Goal: Information Seeking & Learning: Learn about a topic

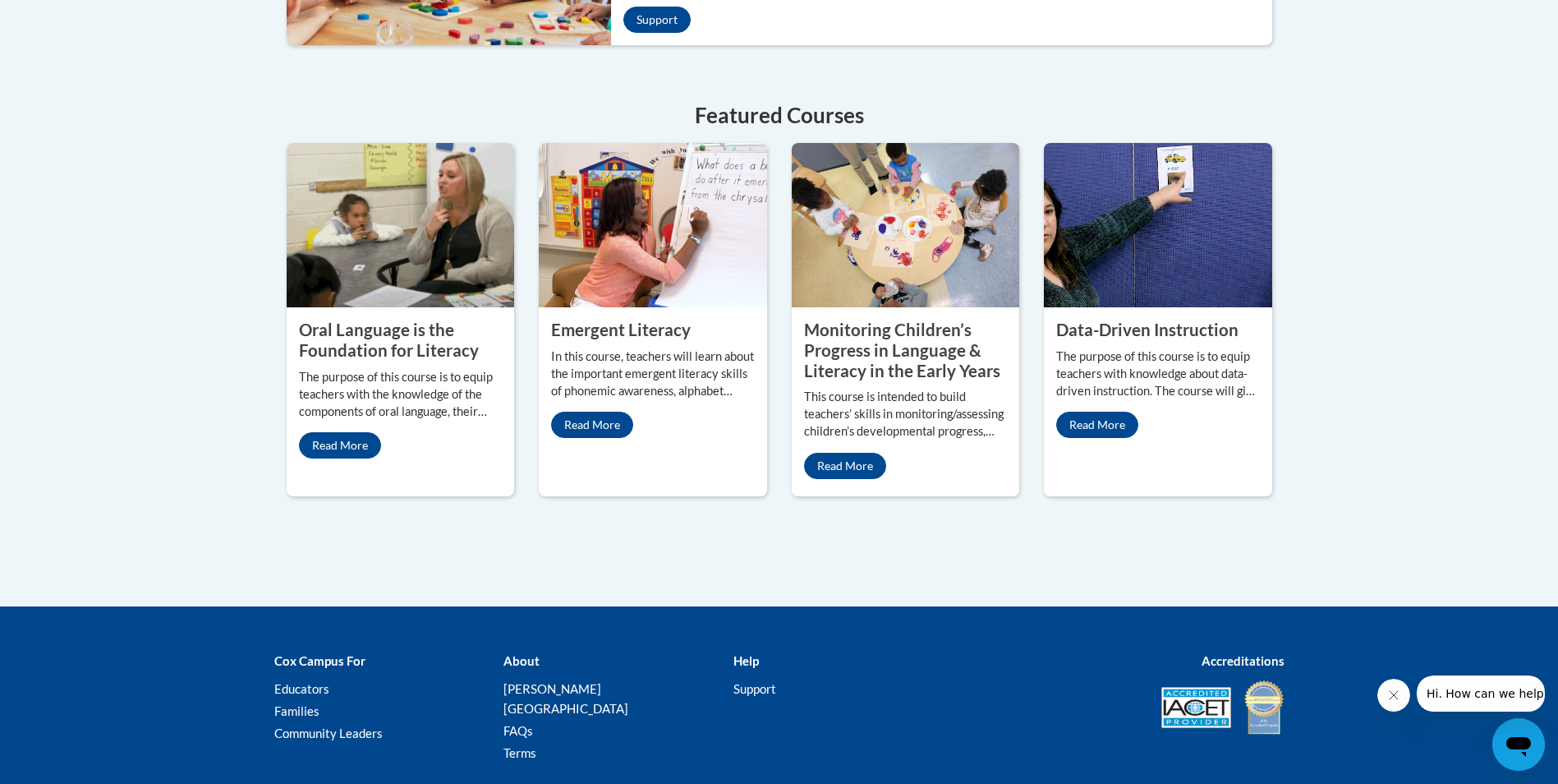
scroll to position [740, 0]
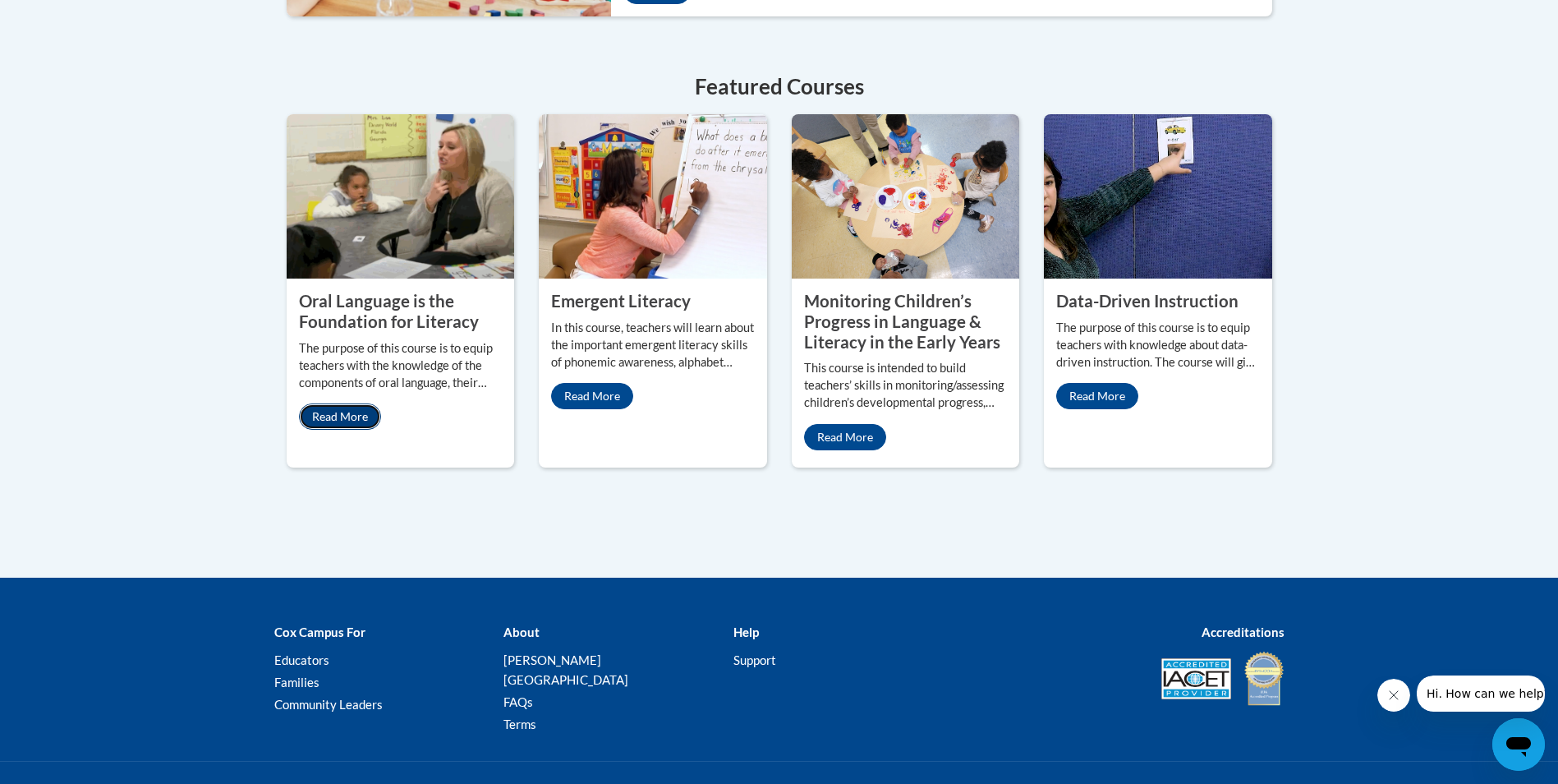
click at [334, 418] on link "Read More" at bounding box center [340, 417] width 82 height 26
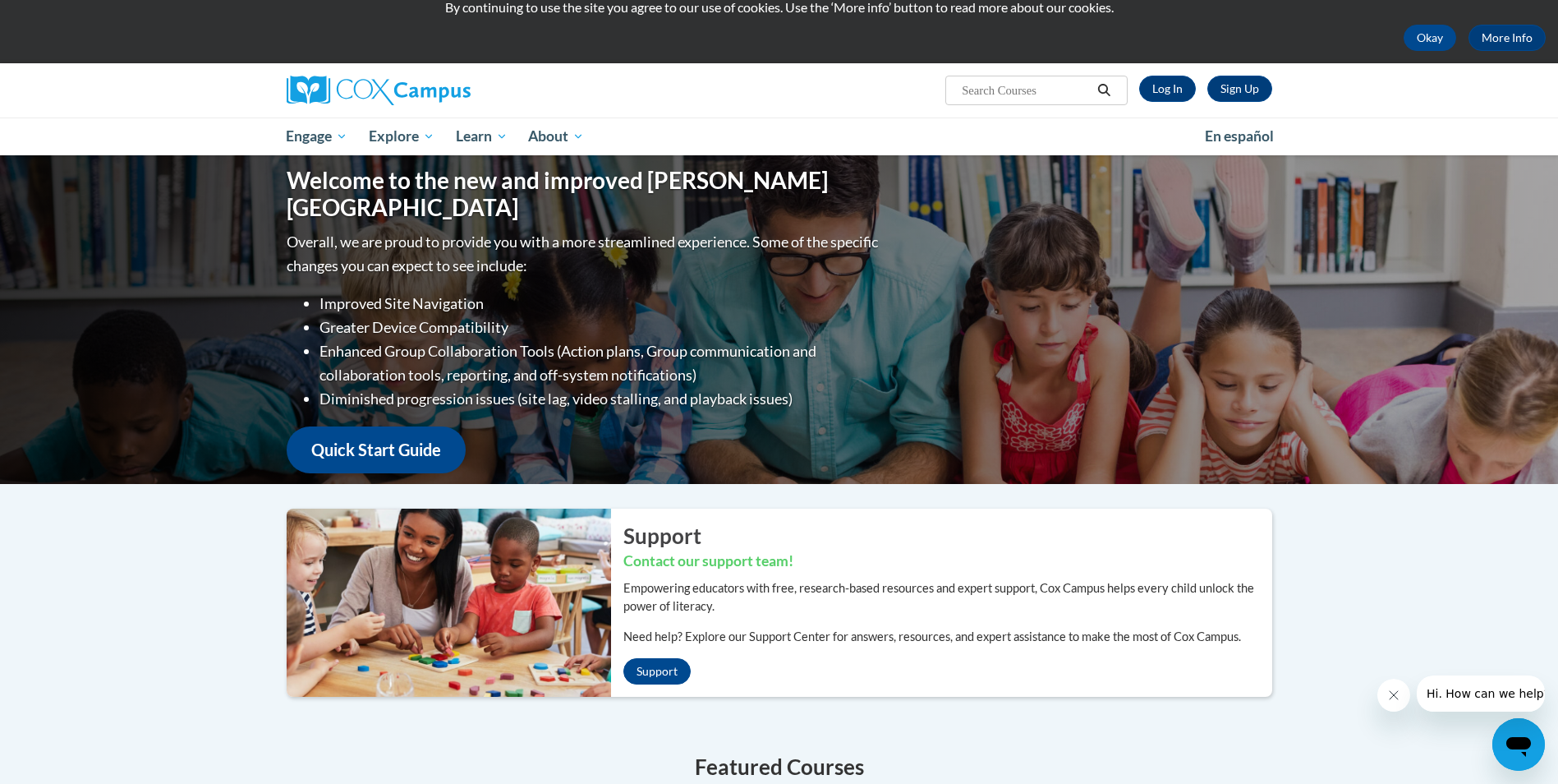
scroll to position [0, 0]
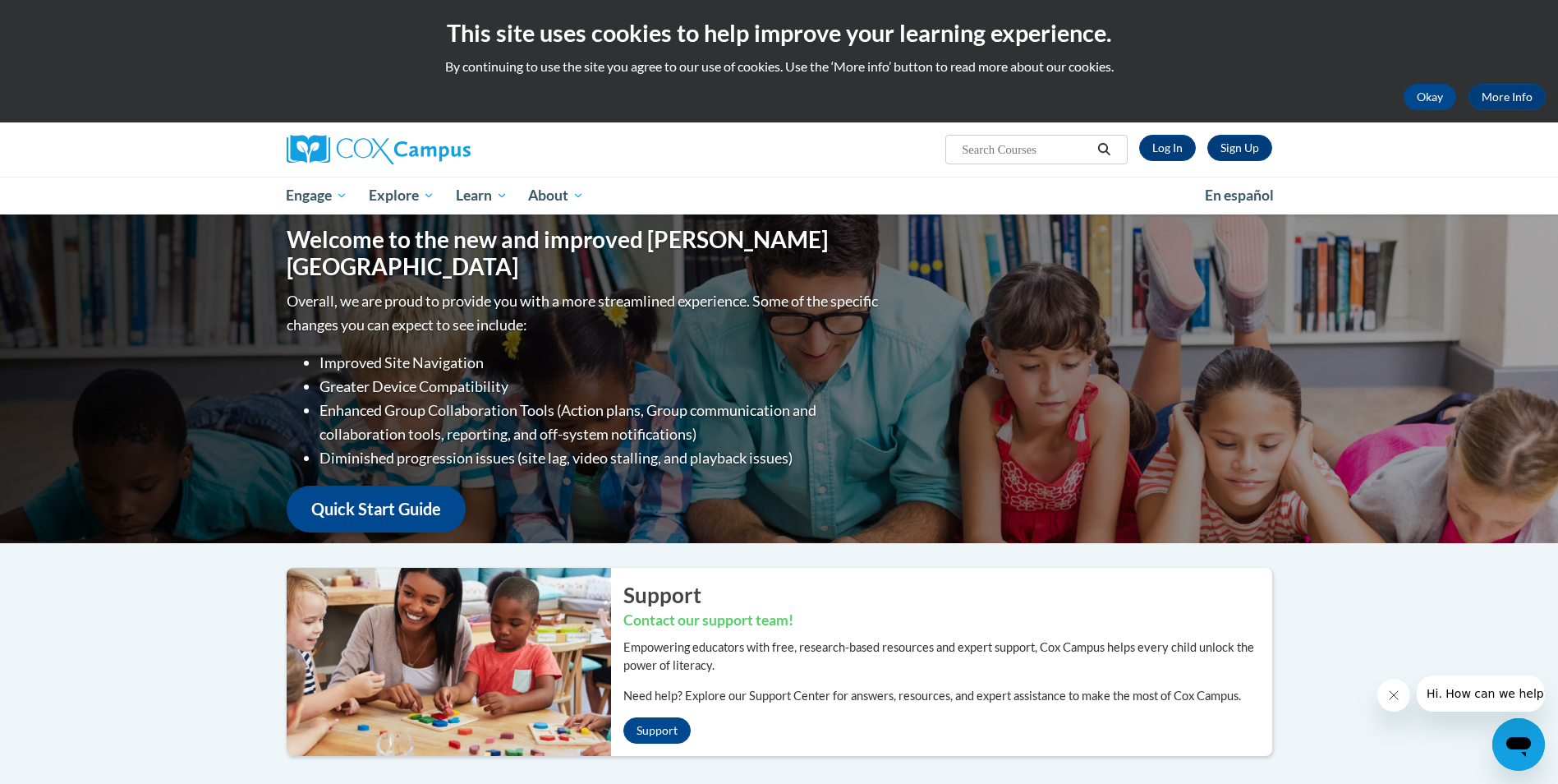
click at [1028, 148] on input "Search..." at bounding box center [1026, 149] width 131 height 19
type input "phonological"
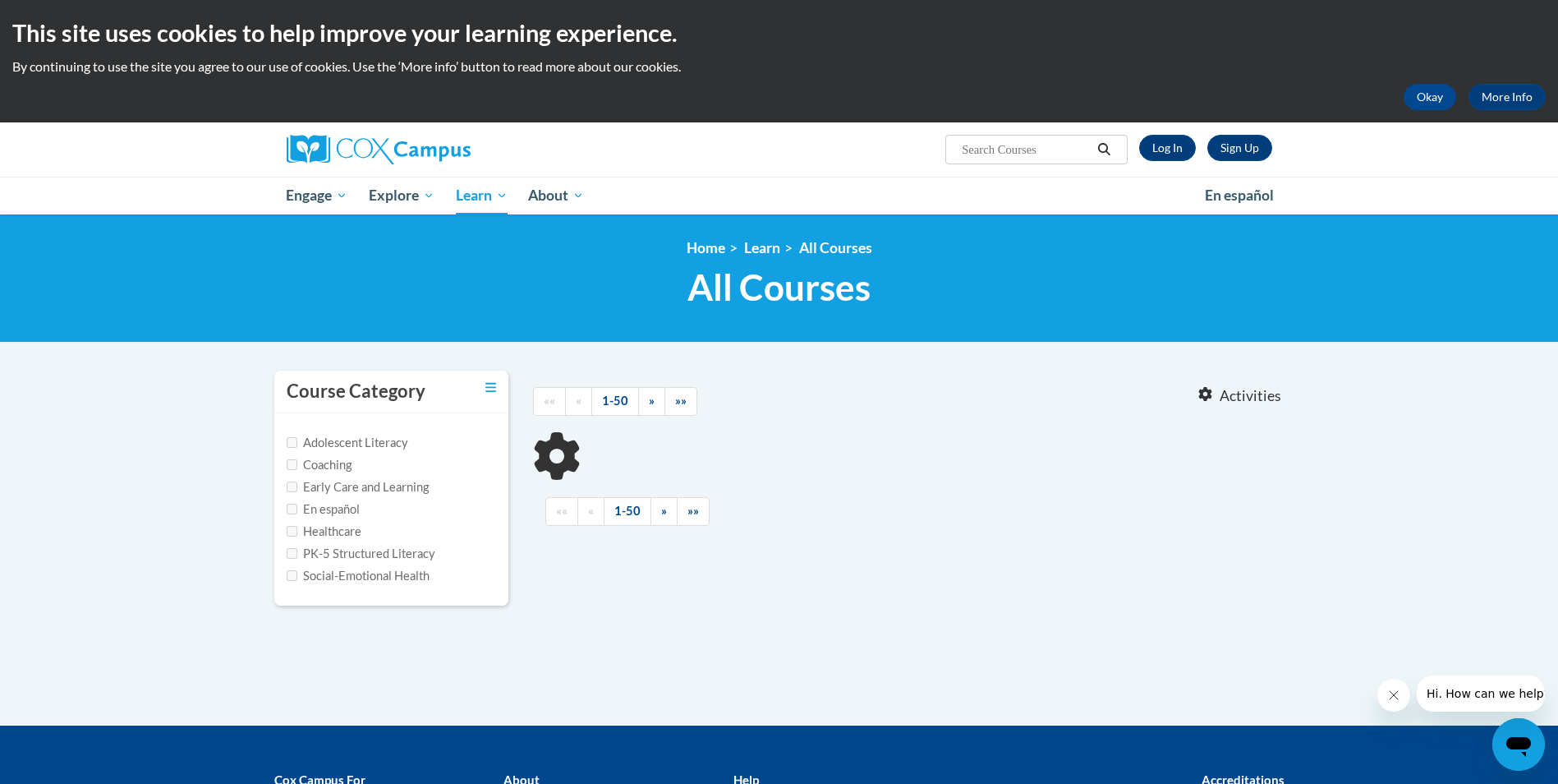
type input "phonological"
click at [360, 486] on label "Early Care and Learning" at bounding box center [358, 487] width 143 height 19
click at [297, 486] on input "Early Care and Learning" at bounding box center [293, 487] width 11 height 11
checkbox input "true"
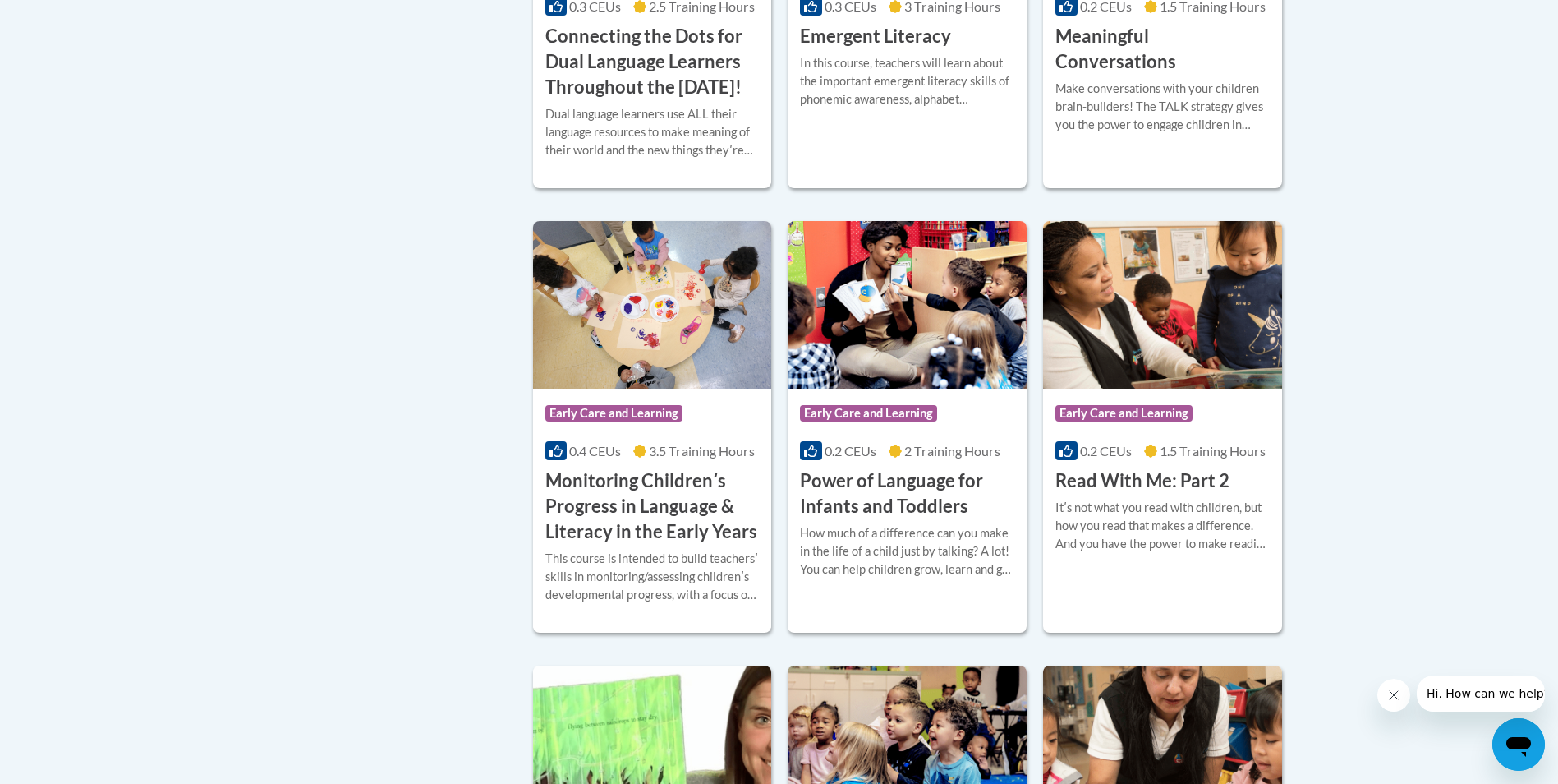
scroll to position [1150, 0]
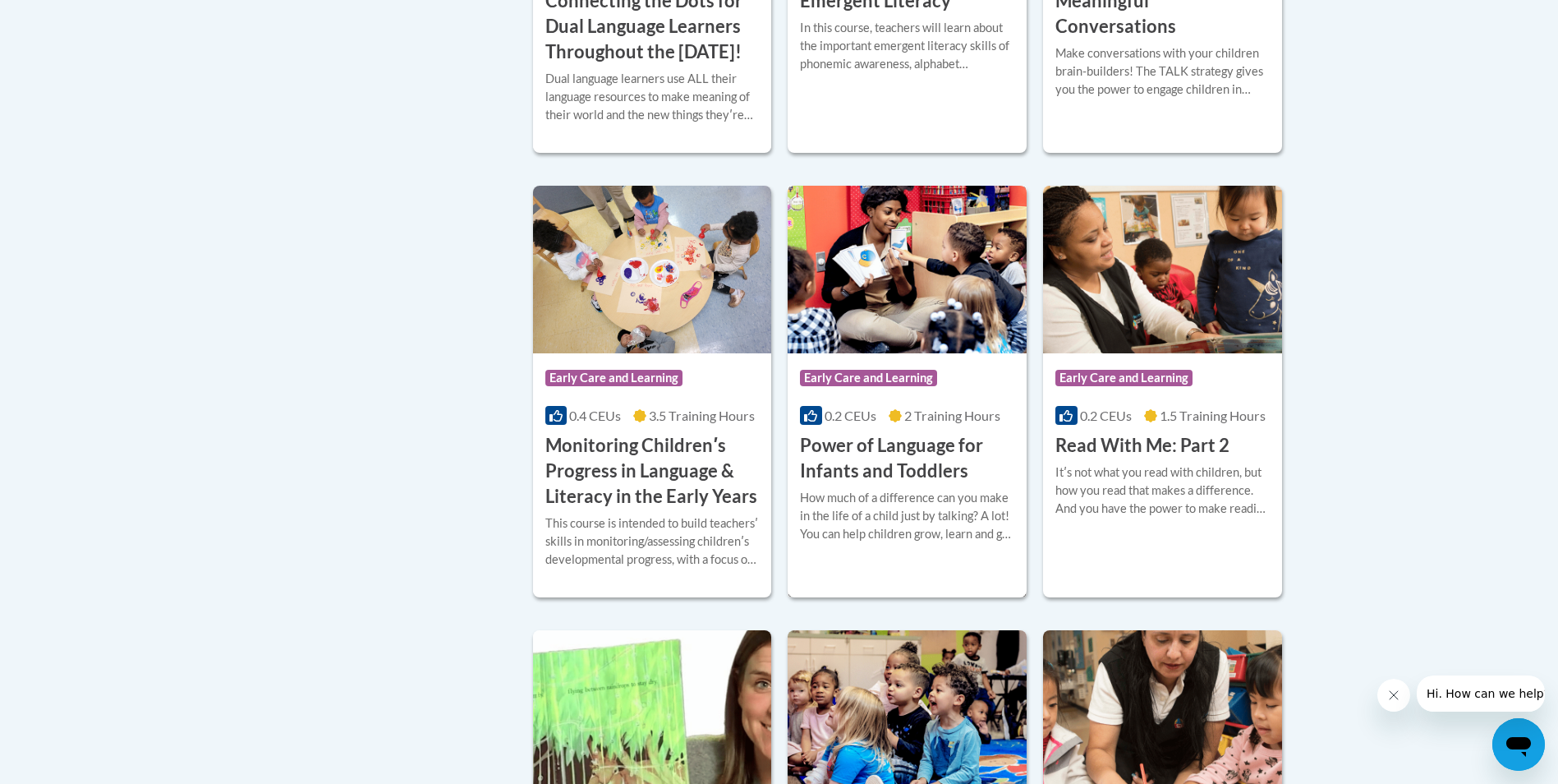
click at [851, 484] on h3 "Power of Language for Infants and Toddlers" at bounding box center [907, 458] width 215 height 51
